Goal: Information Seeking & Learning: Understand process/instructions

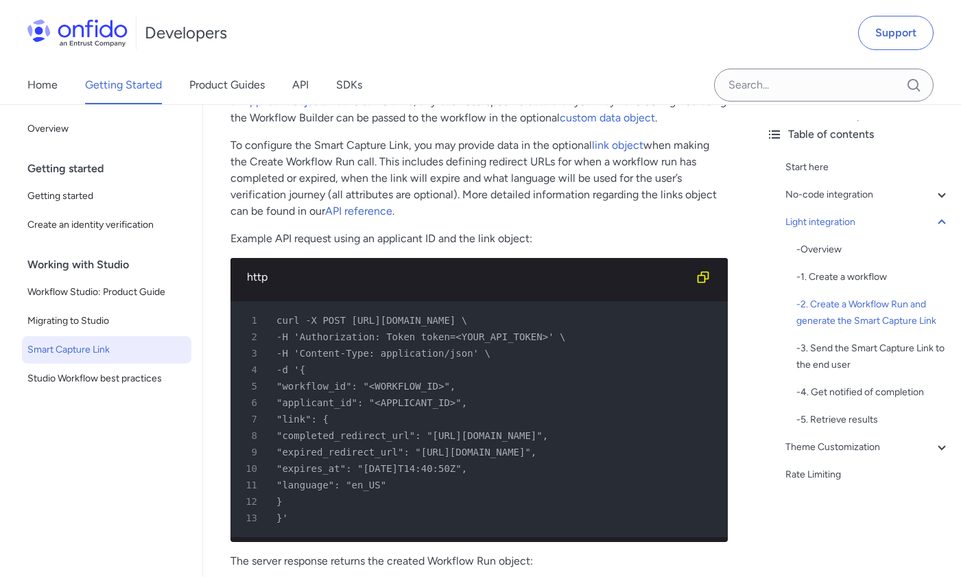
scroll to position [2346, 0]
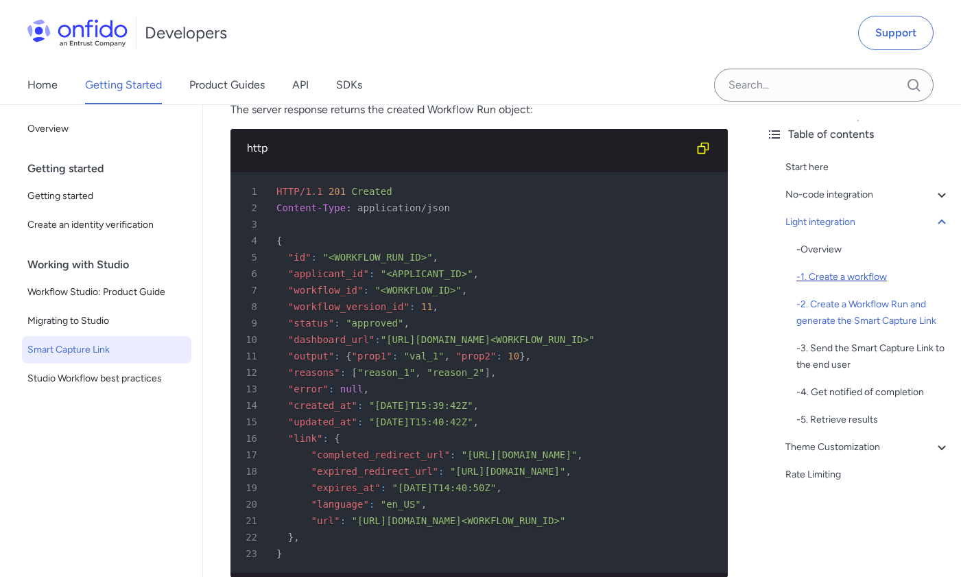
click at [832, 285] on div "- 1. Create a workflow" at bounding box center [873, 277] width 154 height 16
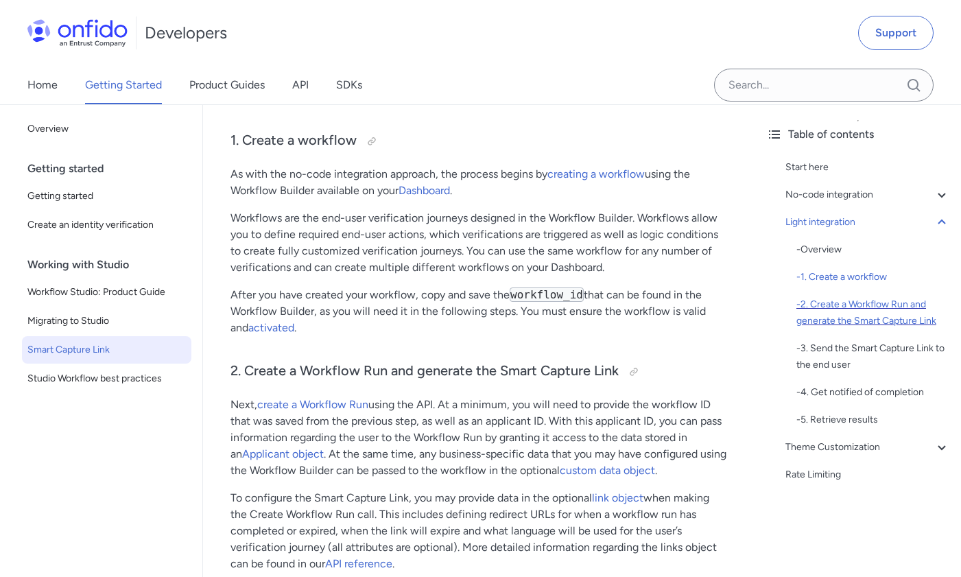
click at [842, 311] on div "- 2. Create a Workflow Run and generate the Smart Capture Link" at bounding box center [873, 312] width 154 height 33
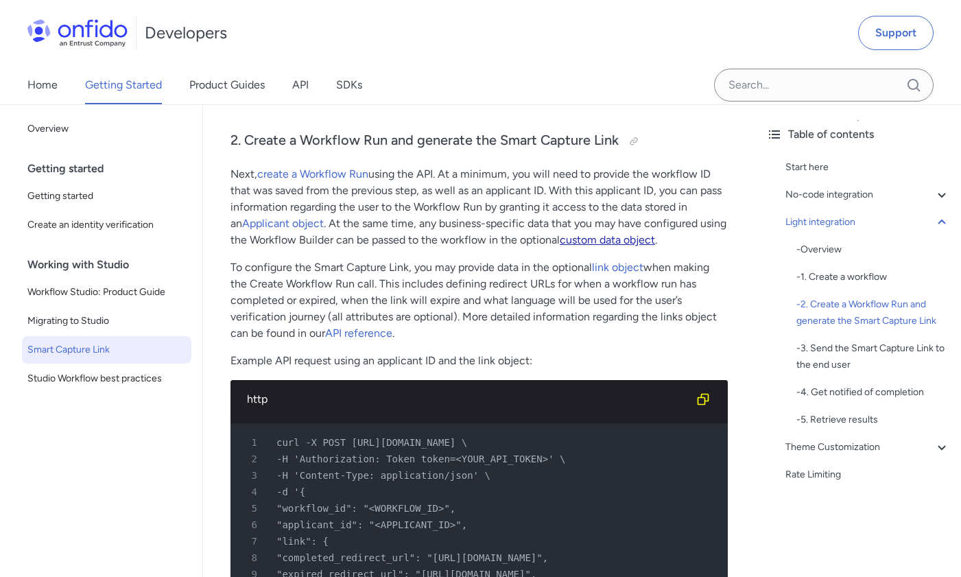
click at [599, 246] on link "custom data object" at bounding box center [606, 239] width 95 height 13
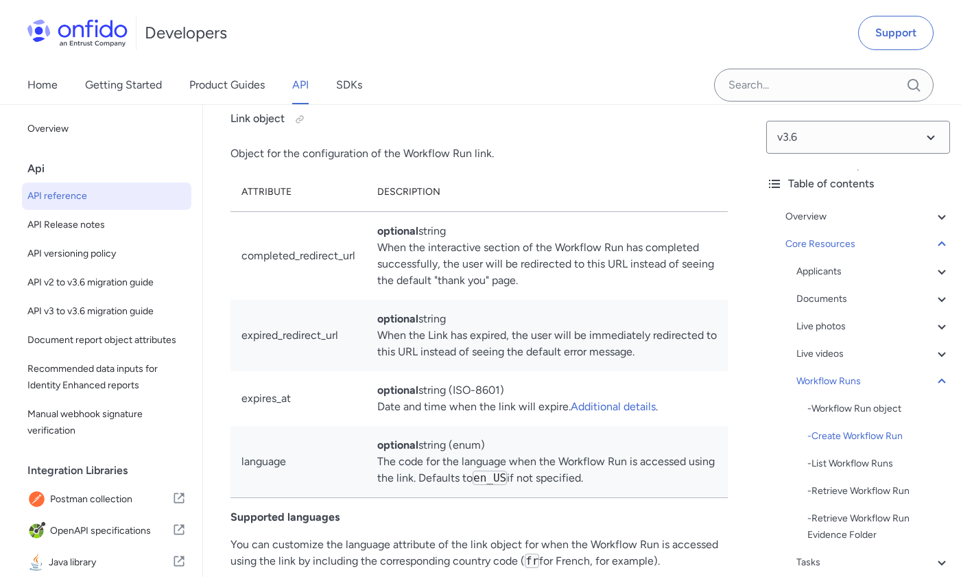
scroll to position [40902, 0]
